Goal: Task Accomplishment & Management: Use online tool/utility

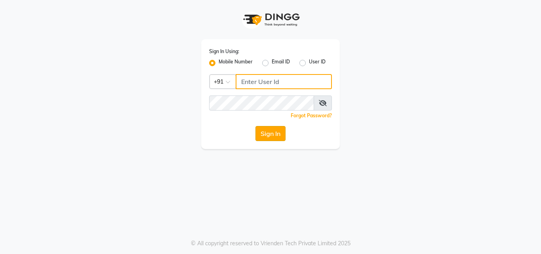
type input "8759660660"
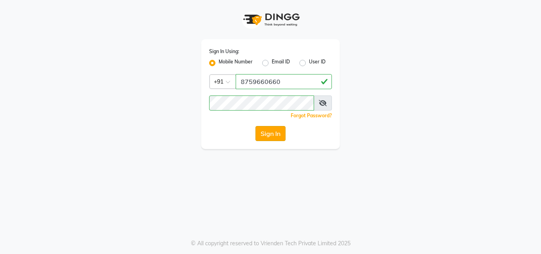
click at [277, 137] on button "Sign In" at bounding box center [271, 133] width 30 height 15
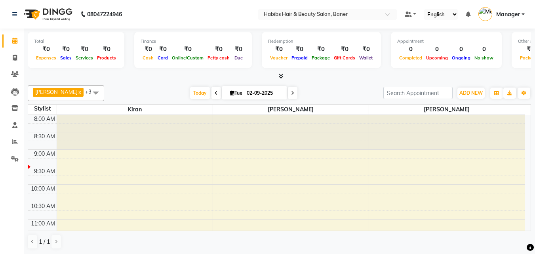
click at [279, 75] on icon at bounding box center [281, 76] width 5 height 6
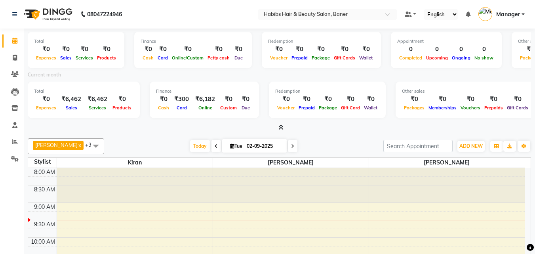
click at [284, 120] on div "Total ₹0 Expenses ₹0 Sales ₹0 Services ₹0 Products Finance ₹0 Cash ₹0 Card ₹0 O…" at bounding box center [280, 80] width 504 height 103
click at [282, 127] on icon at bounding box center [281, 127] width 5 height 6
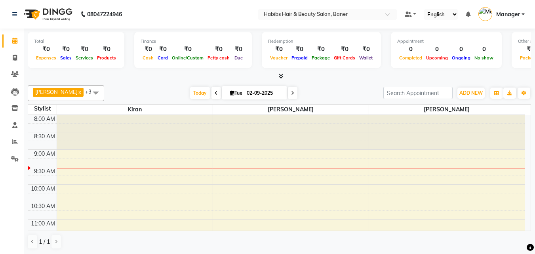
click at [212, 95] on span at bounding box center [217, 93] width 10 height 12
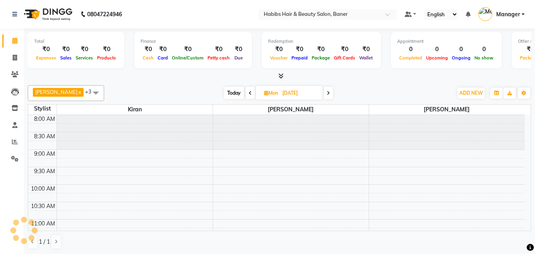
click at [228, 96] on span "Today" at bounding box center [234, 93] width 20 height 12
type input "02-09-2025"
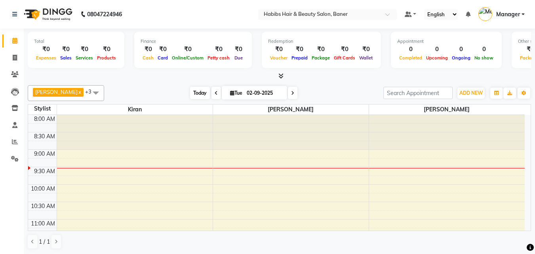
scroll to position [35, 0]
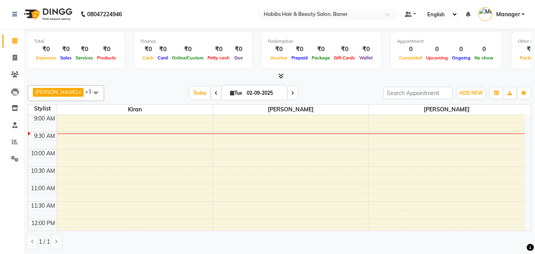
click at [88, 92] on span at bounding box center [96, 92] width 16 height 15
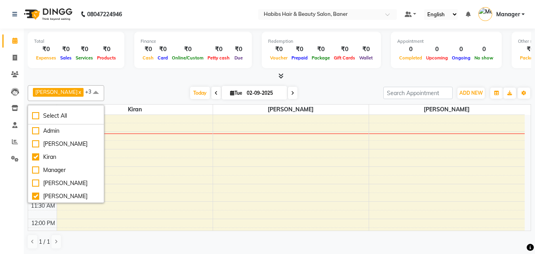
click at [88, 88] on span at bounding box center [96, 92] width 16 height 15
